Goal: Check status: Check status

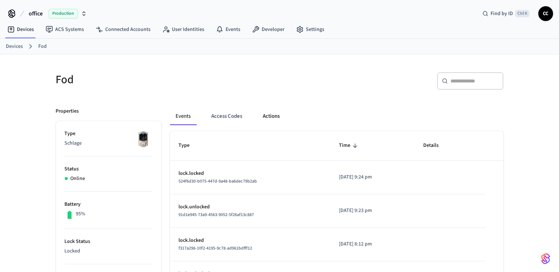
click at [267, 117] on button "Actions" at bounding box center [271, 116] width 29 height 18
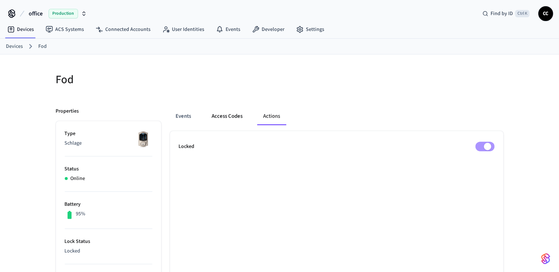
click at [232, 117] on button "Access Codes" at bounding box center [227, 116] width 43 height 18
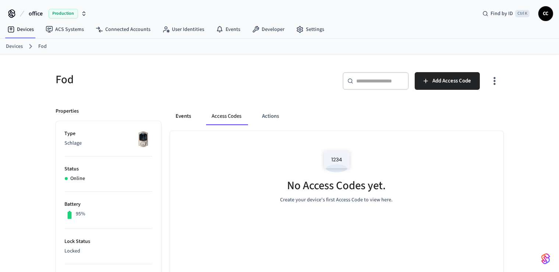
click at [189, 114] on button "Events" at bounding box center [183, 116] width 27 height 18
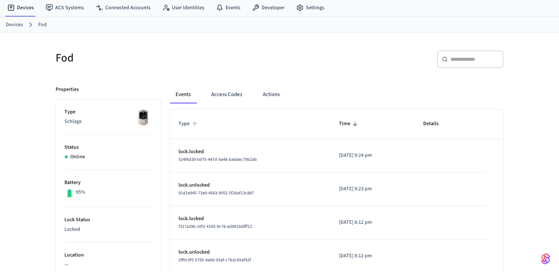
scroll to position [39, 0]
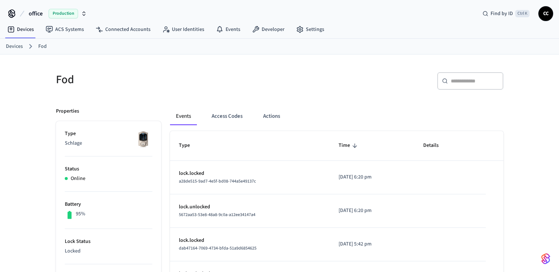
scroll to position [39, 0]
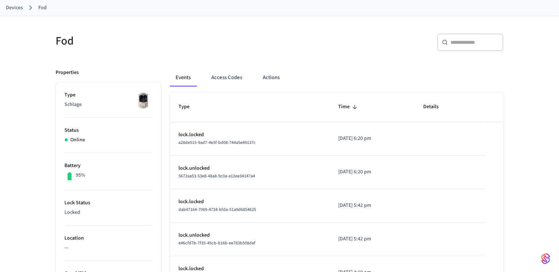
click at [23, 74] on div "Fod ​ ​ Properties Type Schlage Status Online Battery 95% Lock Status Locked Lo…" at bounding box center [279, 261] width 559 height 491
click at [272, 80] on button "Actions" at bounding box center [271, 78] width 29 height 18
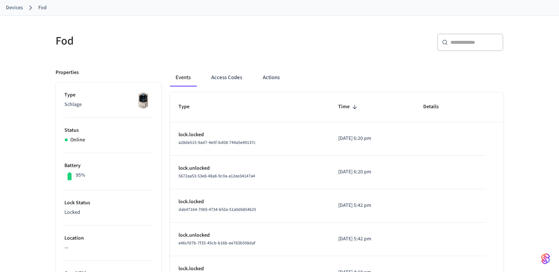
scroll to position [39, 0]
click at [272, 80] on button "Actions" at bounding box center [271, 78] width 29 height 18
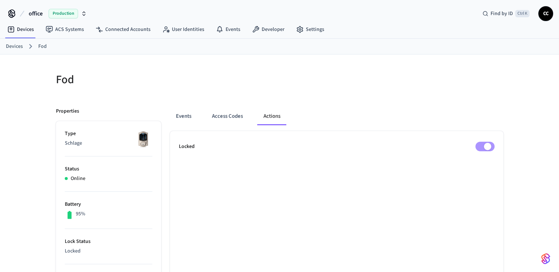
scroll to position [39, 0]
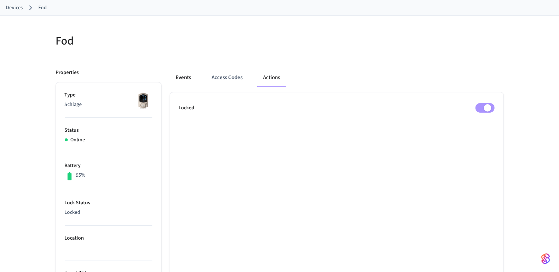
click at [188, 81] on button "Events" at bounding box center [183, 78] width 27 height 18
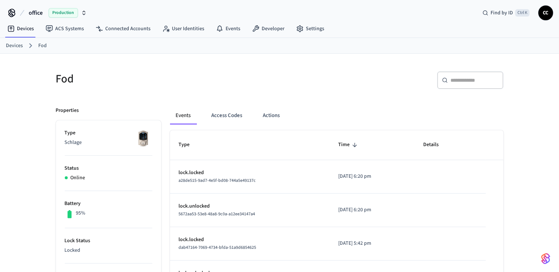
scroll to position [0, 0]
